Goal: Information Seeking & Learning: Learn about a topic

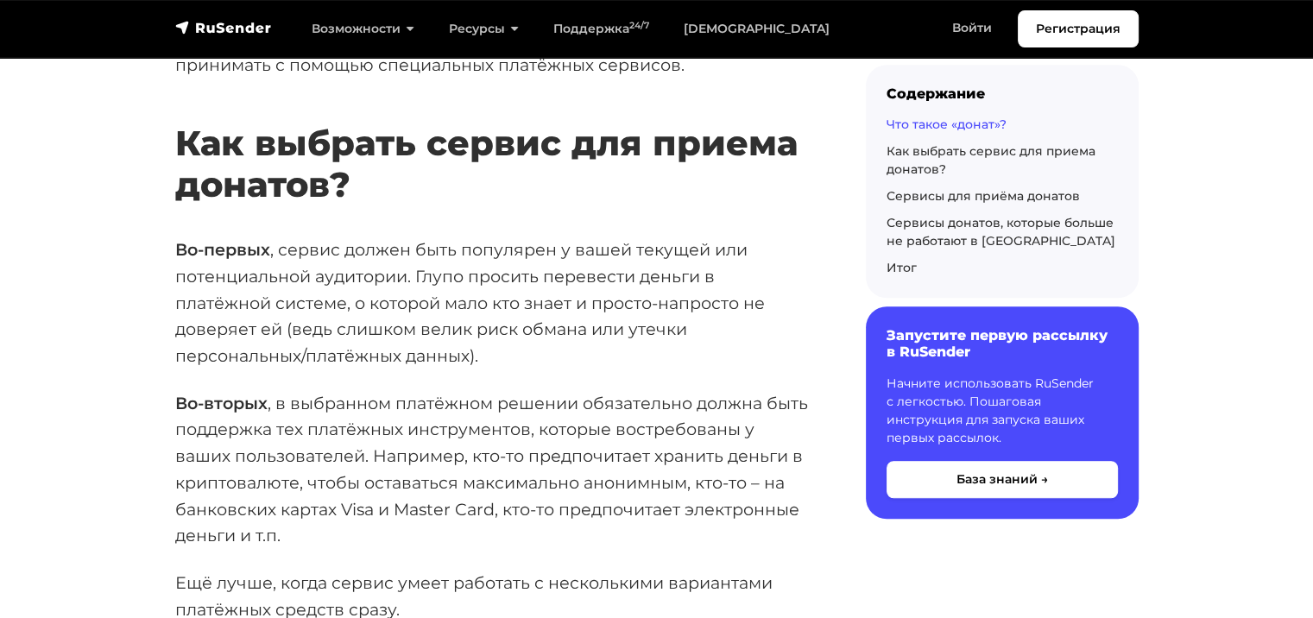
scroll to position [1295, 0]
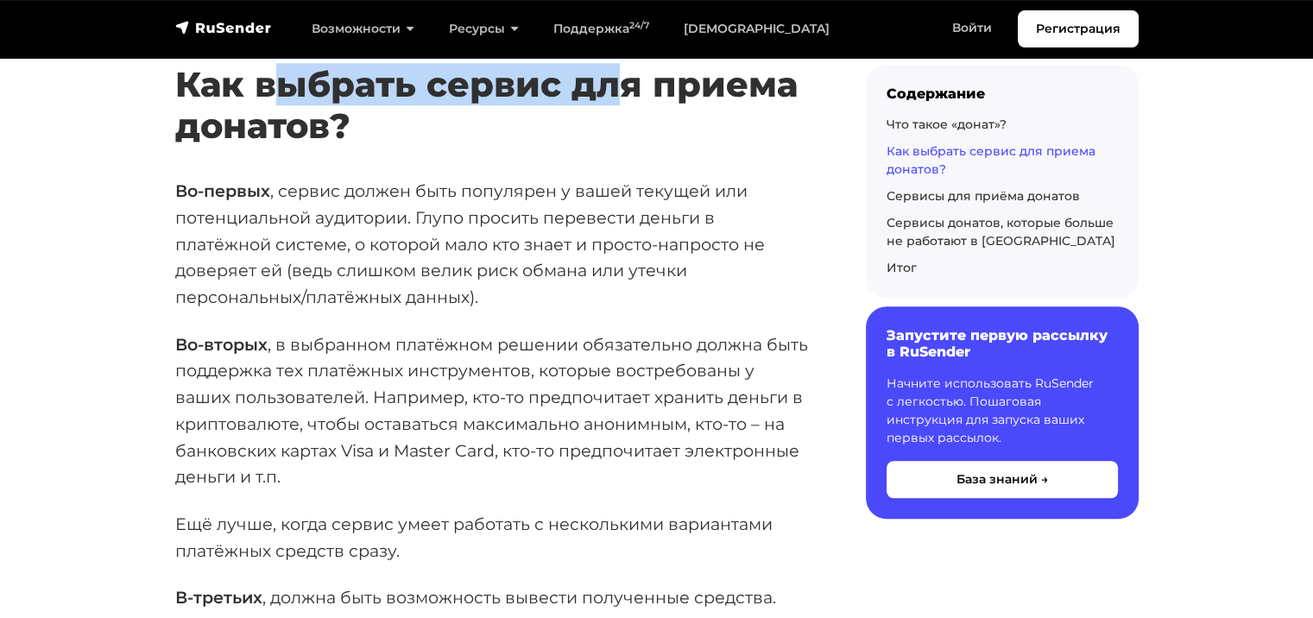
click at [654, 100] on h2 "Как выбрать сервис для приема донатов?" at bounding box center [492, 80] width 635 height 134
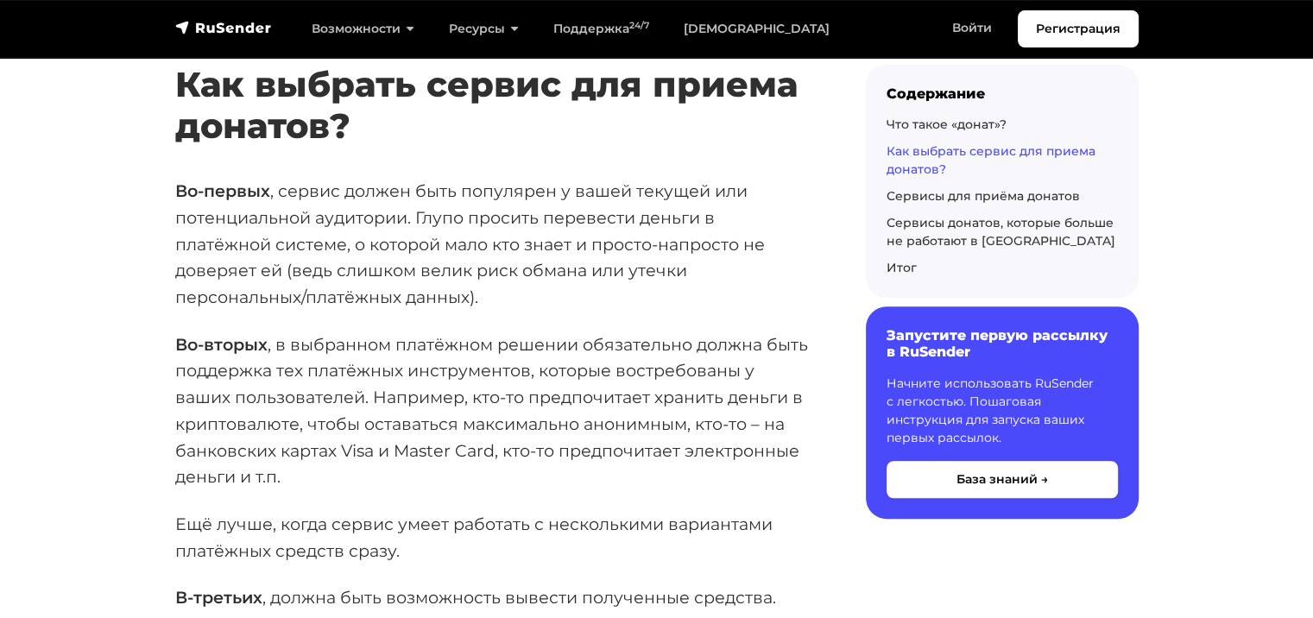
drag, startPoint x: 280, startPoint y: 196, endPoint x: 511, endPoint y: 198, distance: 231.3
click at [498, 193] on p "Во-первых , сервис должен быть популярен у вашей текущей или потенциальной ауди…" at bounding box center [492, 244] width 635 height 133
click at [578, 239] on p "Во-первых , сервис должен быть популярен у вашей текущей или потенциальной ауди…" at bounding box center [492, 244] width 635 height 133
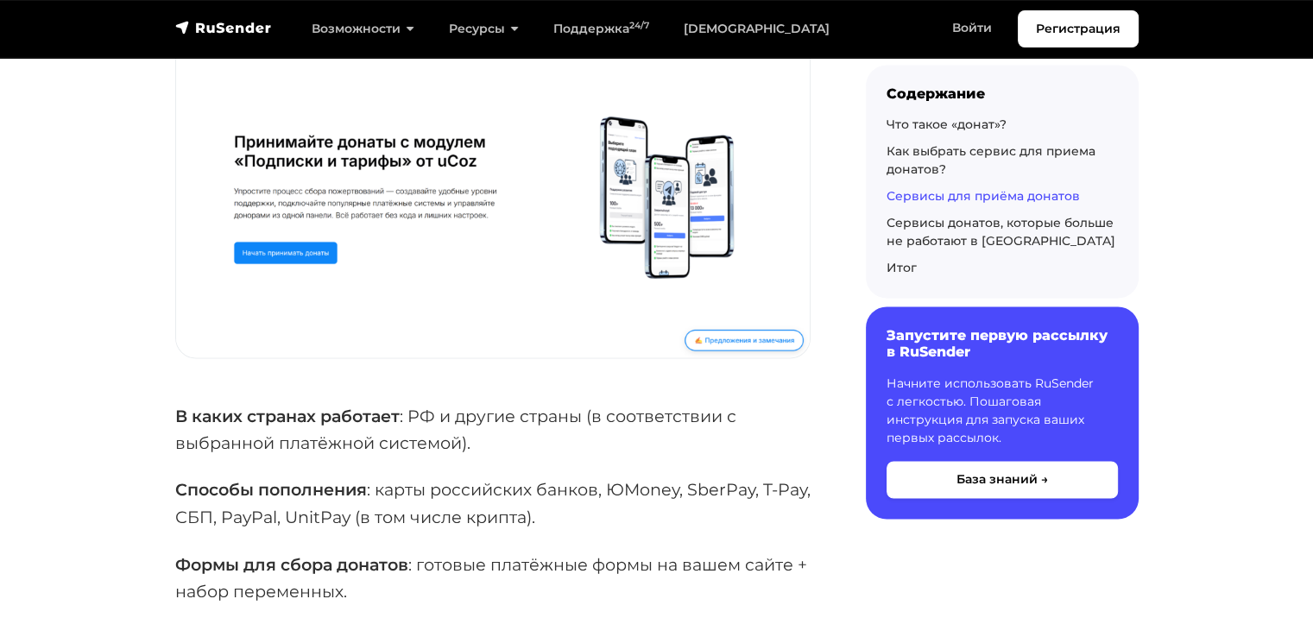
scroll to position [3021, 0]
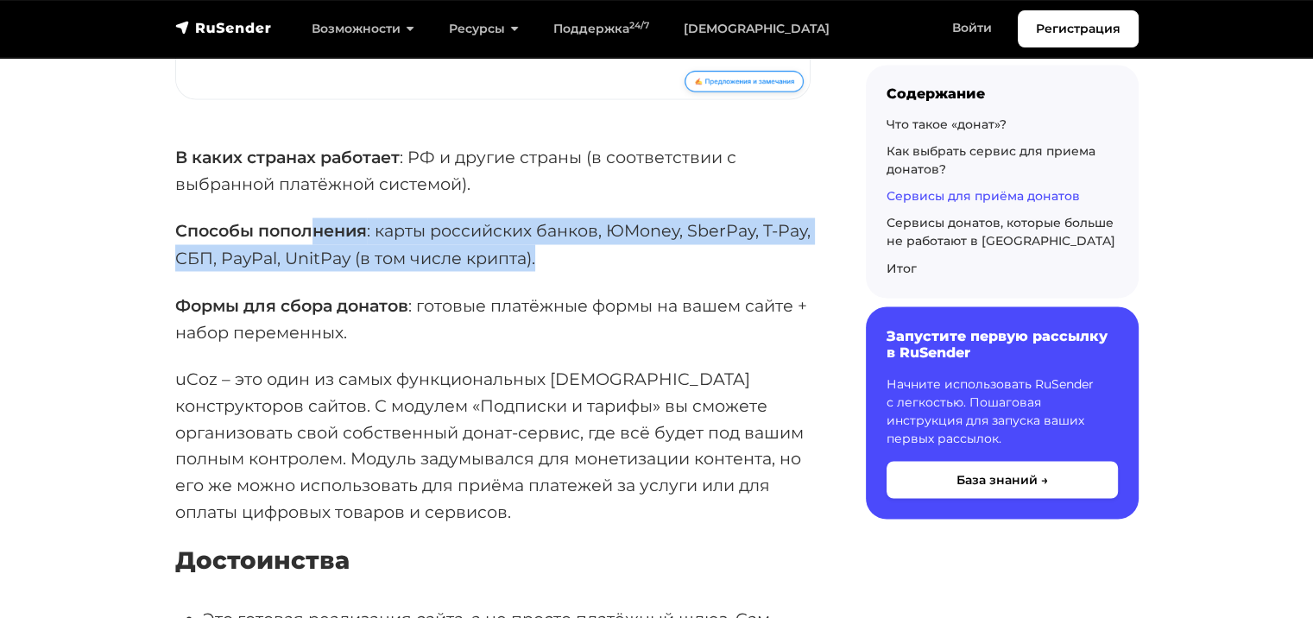
drag, startPoint x: 527, startPoint y: 243, endPoint x: 615, endPoint y: 249, distance: 88.2
click at [614, 249] on p "Способы пополнения : карты российских банков, ЮMoney, SberPay, T-Pay, СБП, PayP…" at bounding box center [492, 243] width 635 height 53
click at [730, 251] on p "Способы пополнения : карты российских банков, ЮMoney, SberPay, T-Pay, СБП, PayP…" at bounding box center [492, 243] width 635 height 53
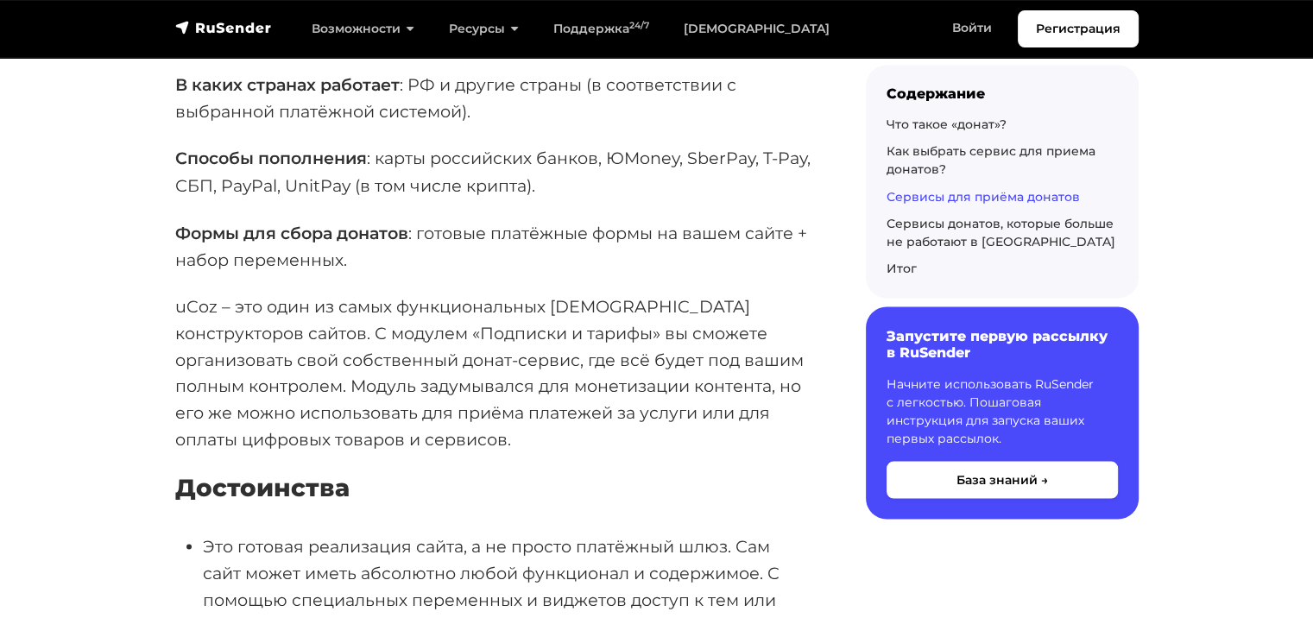
scroll to position [3193, 0]
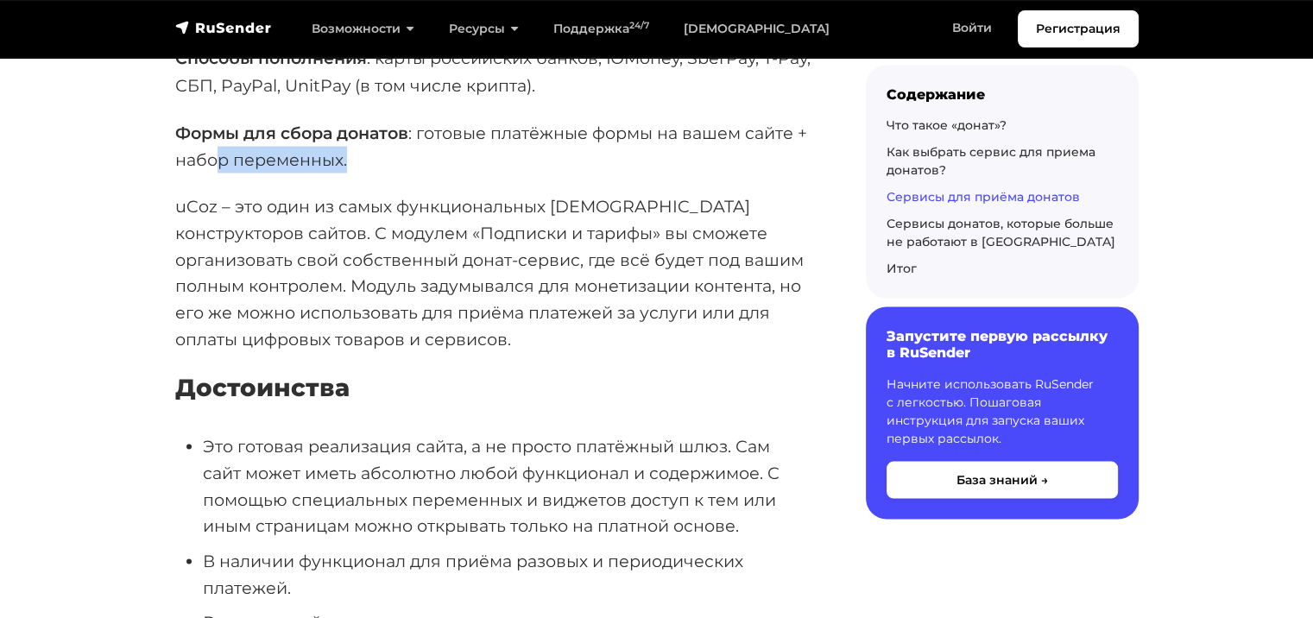
drag, startPoint x: 255, startPoint y: 158, endPoint x: 596, endPoint y: 160, distance: 340.9
click at [550, 158] on p "Формы для сбора донатов : готовые платёжные формы на вашем сайте + набор переме…" at bounding box center [492, 145] width 635 height 53
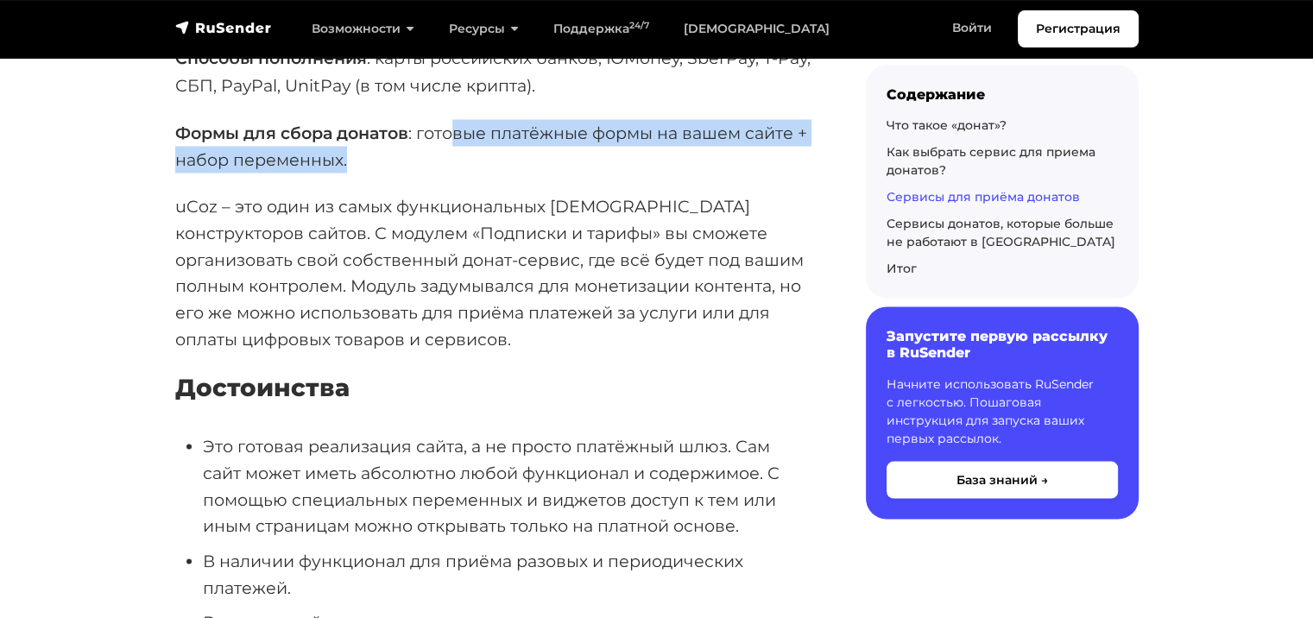
drag, startPoint x: 478, startPoint y: 127, endPoint x: 654, endPoint y: 159, distance: 178.9
click at [652, 155] on p "Формы для сбора донатов : готовые платёжные формы на вашем сайте + набор переме…" at bounding box center [492, 145] width 635 height 53
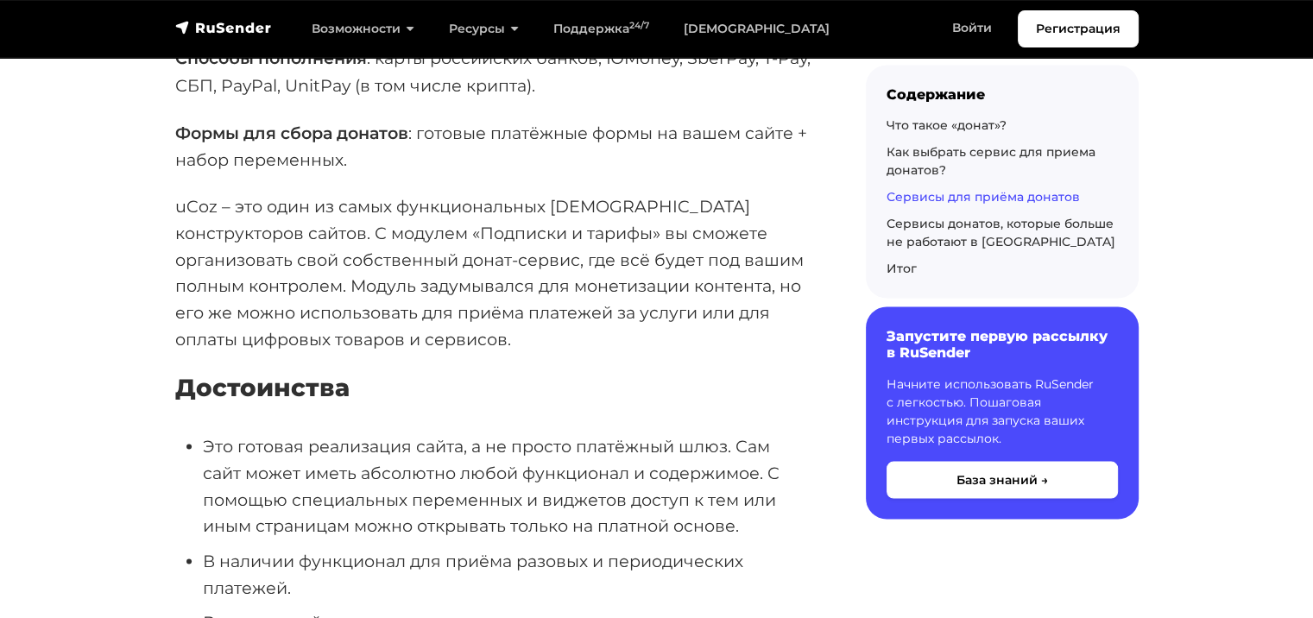
drag, startPoint x: 698, startPoint y: 297, endPoint x: 635, endPoint y: 277, distance: 66.1
click at [698, 297] on p "uCoz – это один из самых функциональных [DEMOGRAPHIC_DATA] конструкторов сайтов…" at bounding box center [492, 271] width 635 height 159
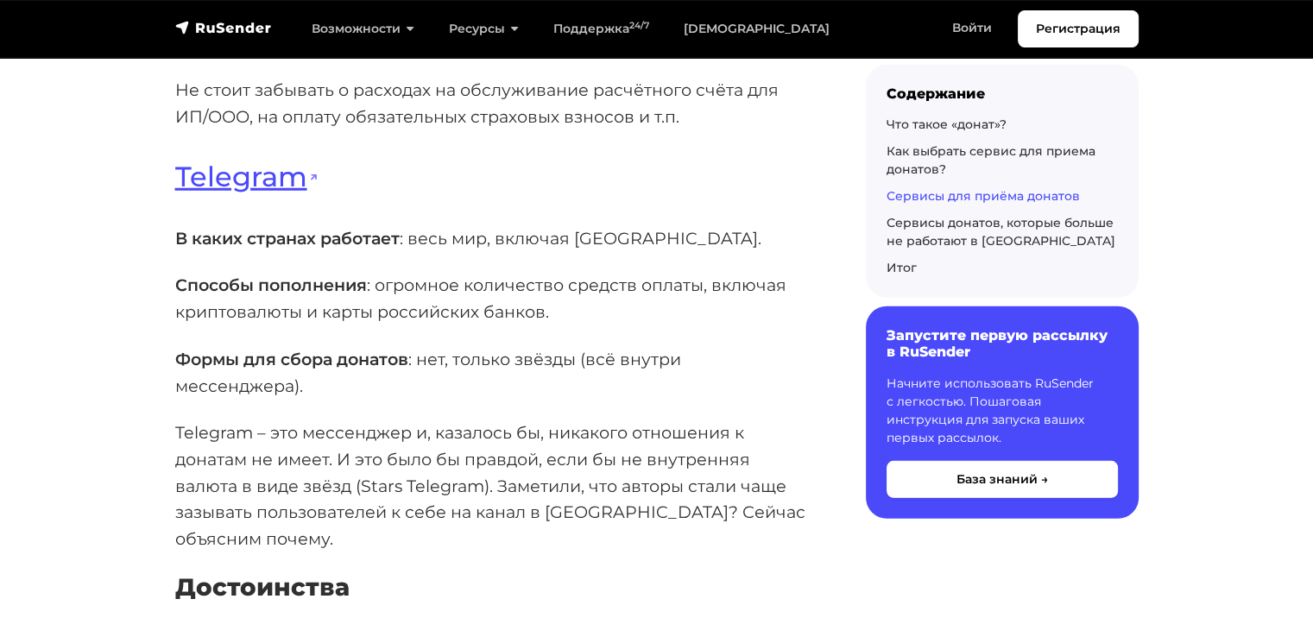
scroll to position [4747, 0]
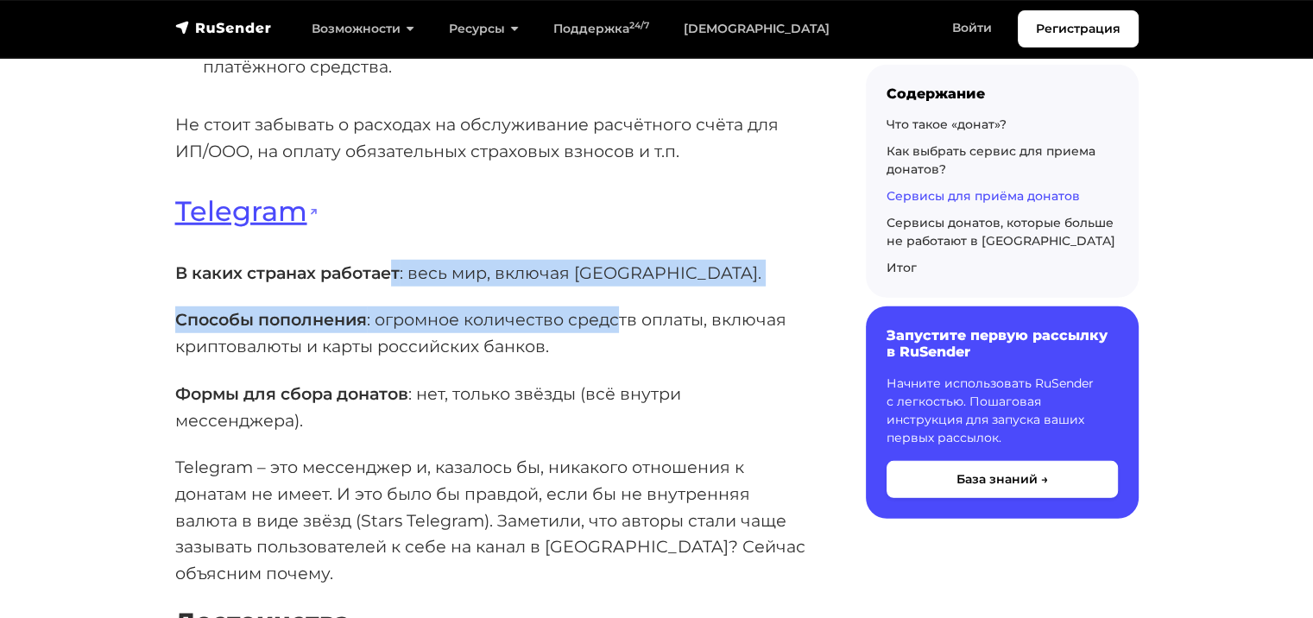
drag, startPoint x: 522, startPoint y: 338, endPoint x: 558, endPoint y: 344, distance: 36.6
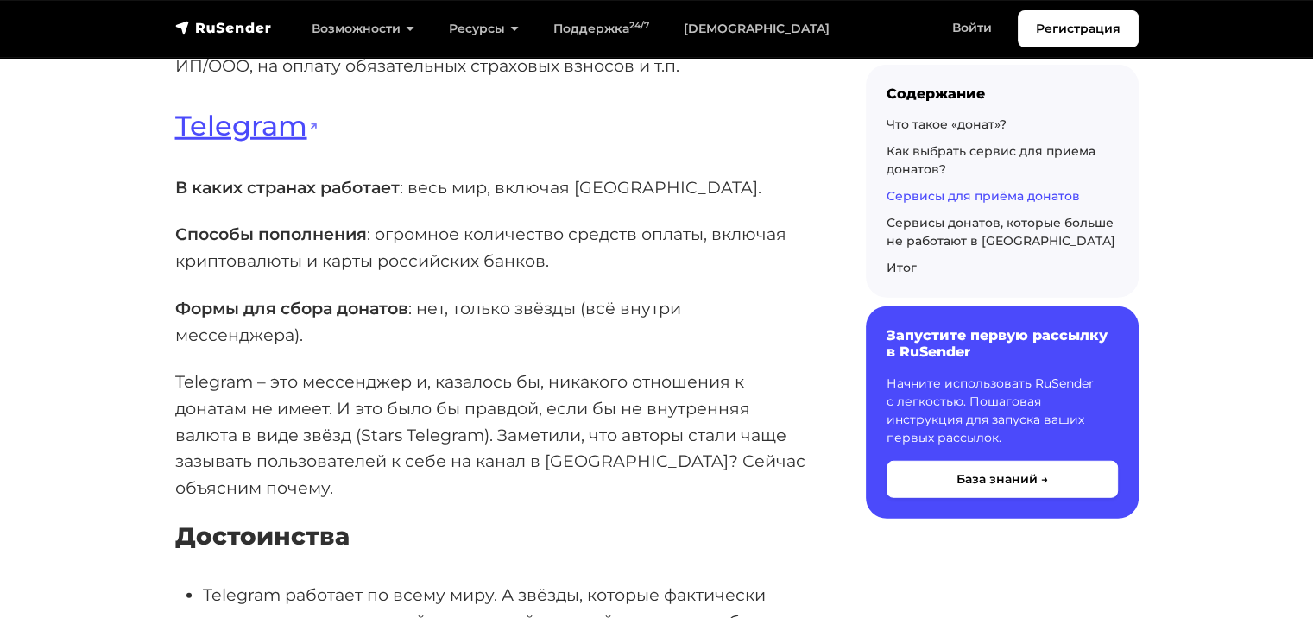
scroll to position [4920, 0]
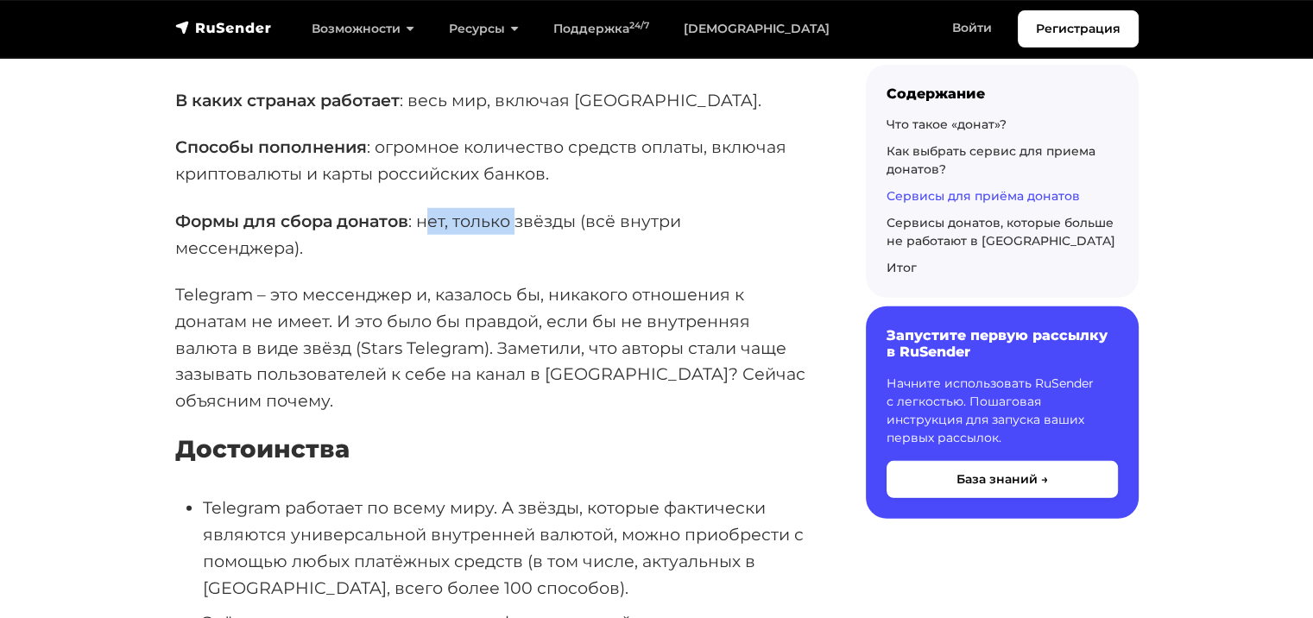
drag, startPoint x: 429, startPoint y: 217, endPoint x: 559, endPoint y: 227, distance: 130.7
click at [528, 217] on p "Формы для сбора донатов : нет, только звёзды (всё внутри мессенджера)." at bounding box center [492, 234] width 635 height 53
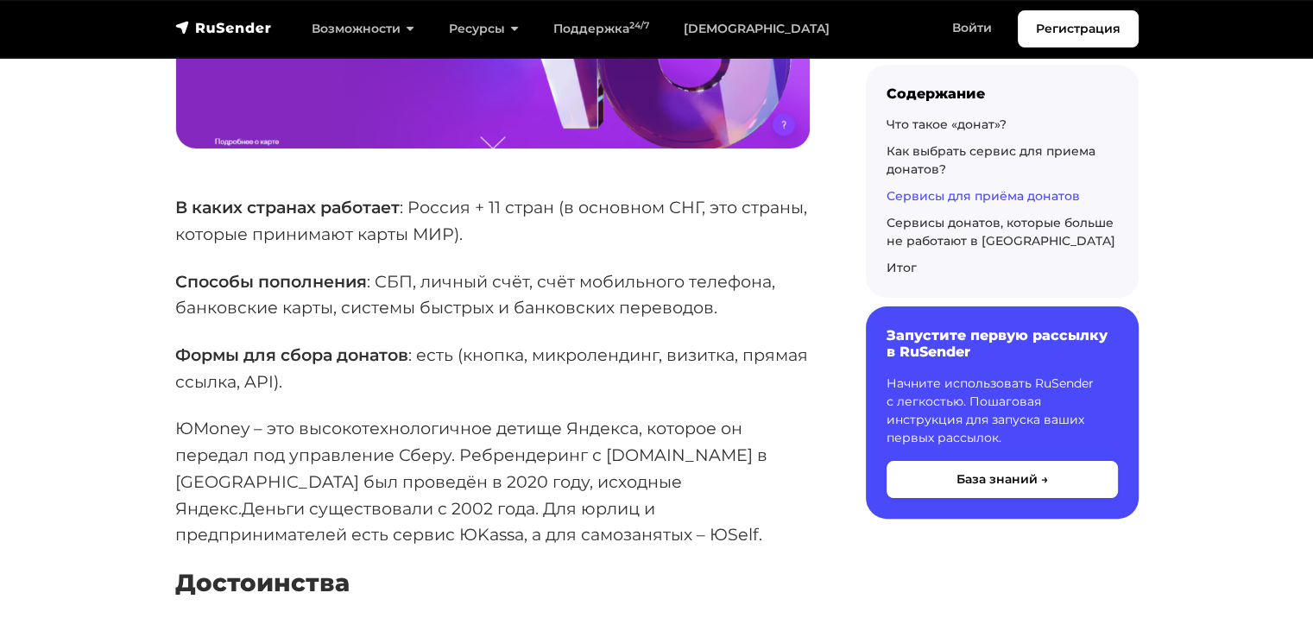
scroll to position [7077, 0]
